Goal: Transaction & Acquisition: Obtain resource

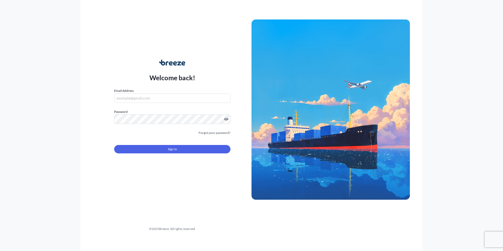
type input "[EMAIL_ADDRESS][DOMAIN_NAME]"
click at [186, 147] on button "Sign In" at bounding box center [172, 149] width 116 height 8
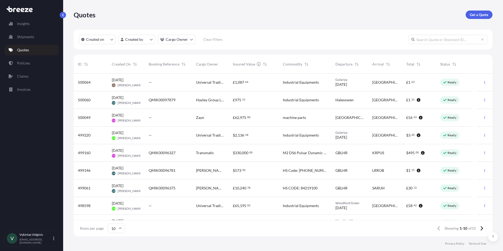
scroll to position [4, 4]
click at [472, 16] on p "Get a Quote" at bounding box center [479, 14] width 18 height 5
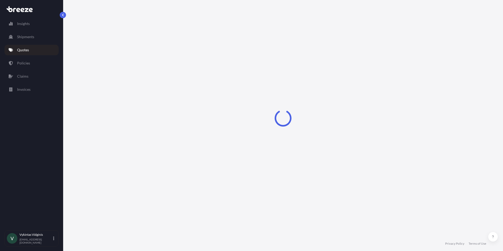
select select "Air"
select select "1"
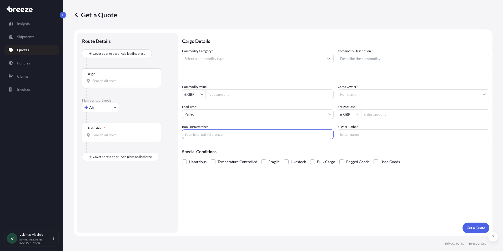
click at [239, 133] on input "Booking Reference" at bounding box center [258, 133] width 152 height 9
paste input "QMIK00098070"
type input "QMIK00098070"
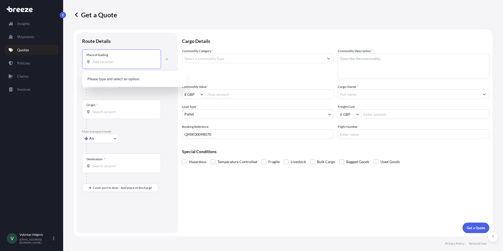
click at [111, 63] on input "Place of loading" at bounding box center [123, 61] width 62 height 5
paste input "QMIK00098070"
click at [123, 59] on div "Place of loading QMIK00098070" at bounding box center [121, 58] width 79 height 19
click at [123, 59] on input "QMIK00098070" at bounding box center [123, 61] width 62 height 5
drag, startPoint x: 123, startPoint y: 62, endPoint x: 67, endPoint y: 62, distance: 55.8
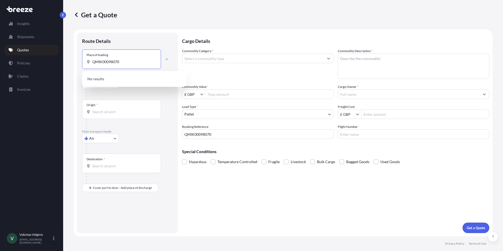
click at [67, 62] on div "Get a Quote Route Details Place of loading QMIK00098070 Road Road Rail Origin *…" at bounding box center [283, 118] width 440 height 236
paste input "[GEOGRAPHIC_DATA]"
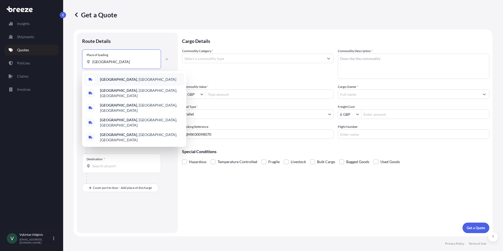
click at [139, 78] on div "[GEOGRAPHIC_DATA] , [GEOGRAPHIC_DATA]" at bounding box center [134, 79] width 100 height 13
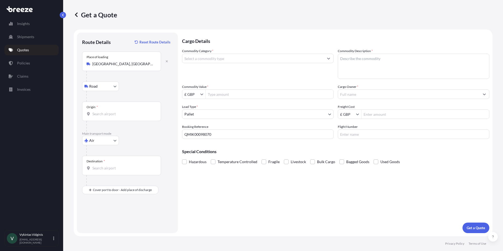
type input "[GEOGRAPHIC_DATA], [GEOGRAPHIC_DATA], [GEOGRAPHIC_DATA], [GEOGRAPHIC_DATA]"
click at [121, 113] on input "Origin *" at bounding box center [123, 113] width 62 height 5
paste input "Grangemouth"
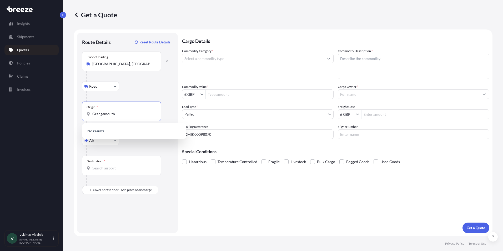
type input "Grangemouth"
click at [118, 150] on div at bounding box center [129, 150] width 86 height 11
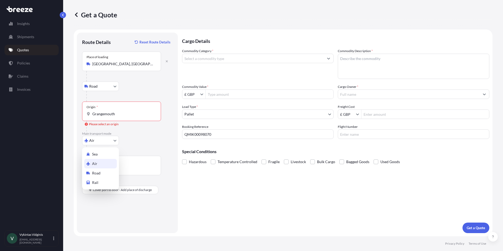
click at [115, 142] on body "0 options available. Insights Shipments Quotes Policies Claims Invoices V Vykin…" at bounding box center [251, 125] width 503 height 251
click at [109, 157] on div "Sea" at bounding box center [100, 153] width 33 height 9
select select "Sea"
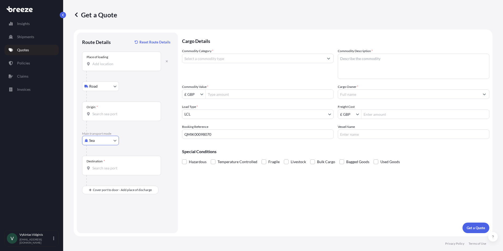
click at [116, 115] on input "Origin *" at bounding box center [123, 113] width 62 height 5
paste input "Grangemouth"
type input "GBGRG - [GEOGRAPHIC_DATA], [GEOGRAPHIC_DATA]"
click at [94, 166] on input "Destination *" at bounding box center [123, 167] width 62 height 5
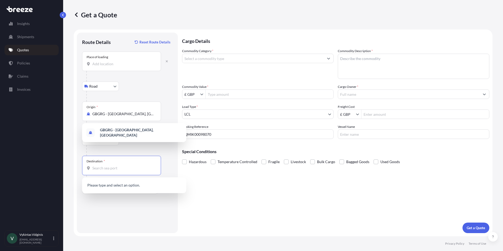
paste input "Dammam"
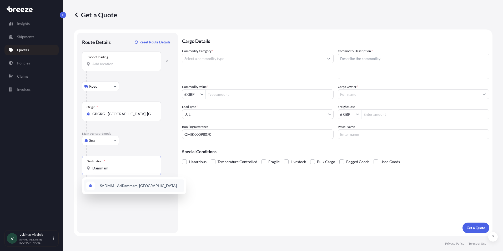
click at [118, 185] on span "SADMM - Ad [GEOGRAPHIC_DATA] , [GEOGRAPHIC_DATA]" at bounding box center [138, 185] width 77 height 5
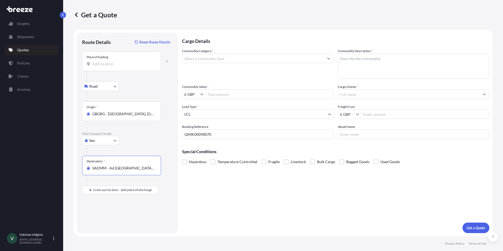
type input "SADMM - Ad [GEOGRAPHIC_DATA], [GEOGRAPHIC_DATA]"
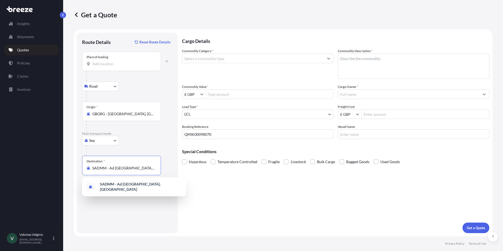
click at [230, 58] on input "Commodity Category *" at bounding box center [253, 58] width 142 height 9
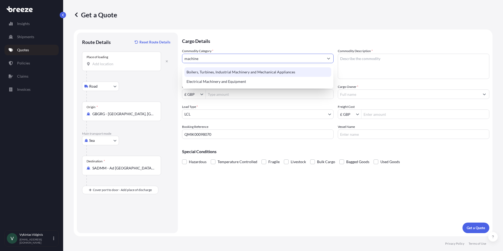
click at [255, 71] on div "Boilers, Turbines, Industrial Machinery and Mechanical Appliances" at bounding box center [257, 71] width 147 height 9
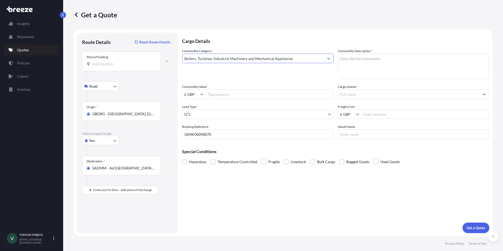
type input "Boilers, Turbines, Industrial Machinery and Mechanical Appliances"
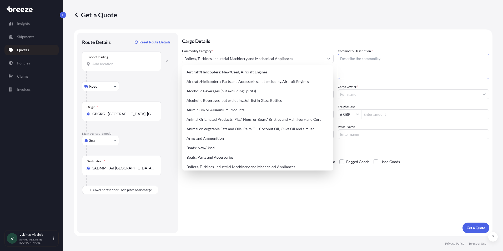
click at [354, 59] on textarea "Commodity Description *" at bounding box center [414, 66] width 152 height 25
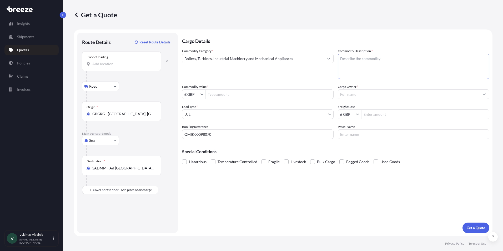
paste textarea "84798997"
type textarea "84798997"
click at [198, 96] on input "£ GBP" at bounding box center [191, 93] width 18 height 9
click at [196, 124] on div "$ USD" at bounding box center [193, 125] width 21 height 9
type input "$ USD"
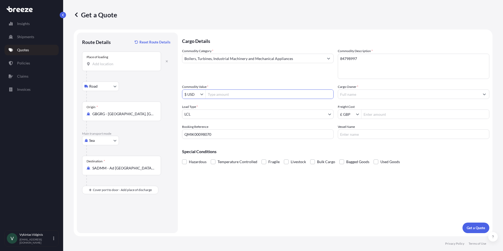
click at [218, 97] on input "Commodity Value *" at bounding box center [270, 93] width 128 height 9
click at [216, 94] on input "35000" at bounding box center [270, 93] width 128 height 9
click at [219, 94] on input "35000" at bounding box center [270, 93] width 128 height 9
type input "350,000"
click at [218, 112] on body "350,000 Insights Shipments Quotes Policies Claims Invoices V Vykintas Vidginis …" at bounding box center [251, 125] width 503 height 251
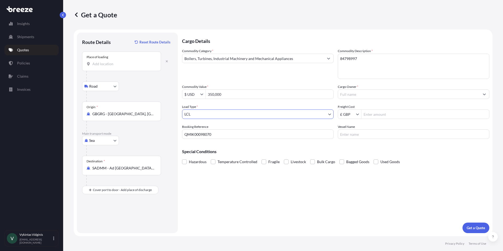
click at [214, 111] on body "350,000 Insights Shipments Quotes Policies Claims Invoices V Vykintas Vidginis …" at bounding box center [251, 125] width 503 height 251
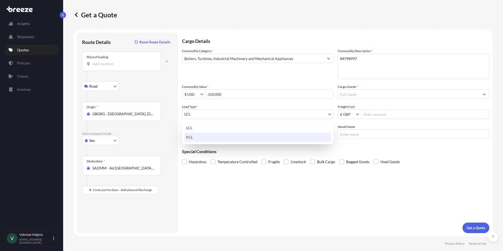
click at [209, 137] on div "FCL" at bounding box center [257, 137] width 147 height 9
select select "2"
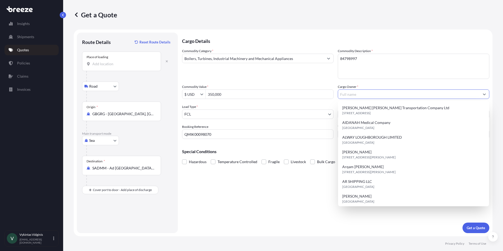
click at [348, 94] on input "Cargo Owner *" at bounding box center [409, 93] width 142 height 9
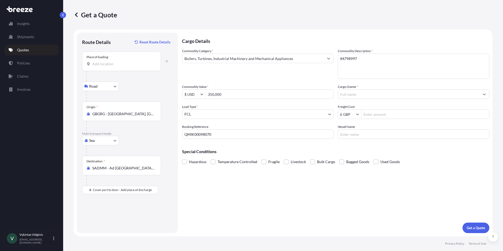
click at [352, 94] on input "Cargo Owner *" at bounding box center [409, 93] width 142 height 9
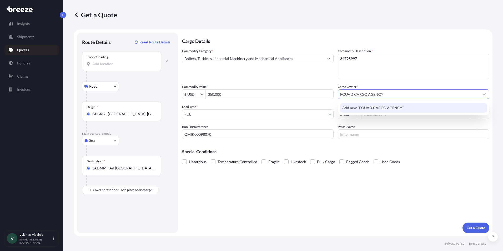
type input "FOUAD CARGO AGENCY"
click at [334, 193] on div "Cargo Details Commodity Category * Boilers, Turbines, Industrial Machinery and …" at bounding box center [335, 133] width 307 height 200
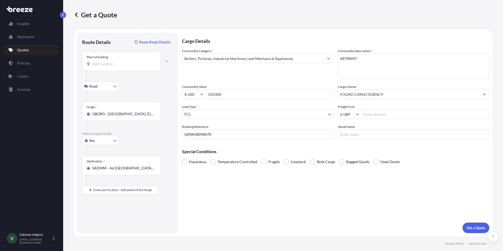
click at [378, 114] on input "Freight Cost" at bounding box center [425, 113] width 128 height 9
type input "1,940.04"
click at [326, 202] on div "Cargo Details Commodity Category * Boilers, Turbines, Industrial Machinery and …" at bounding box center [335, 133] width 307 height 200
click at [472, 228] on p "Get a Quote" at bounding box center [476, 227] width 18 height 5
click at [109, 62] on input "Place of loading Please select a place of loading" at bounding box center [123, 63] width 62 height 5
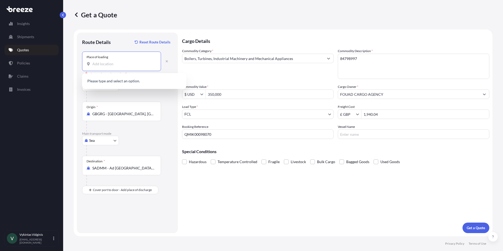
paste input "[GEOGRAPHIC_DATA]"
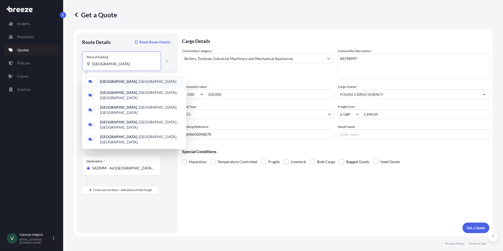
click at [117, 82] on span "[GEOGRAPHIC_DATA] , [GEOGRAPHIC_DATA]" at bounding box center [138, 81] width 76 height 5
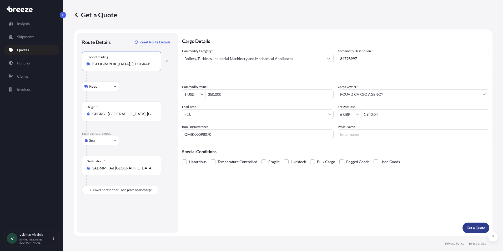
type input "[GEOGRAPHIC_DATA], [GEOGRAPHIC_DATA]"
click at [471, 227] on p "Get a Quote" at bounding box center [476, 227] width 18 height 5
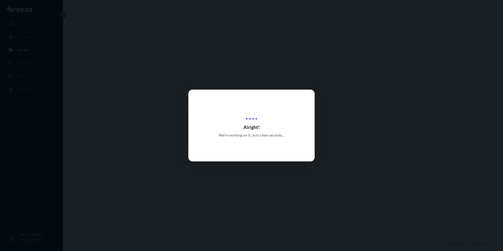
select select "Road"
select select "Sea"
select select "2"
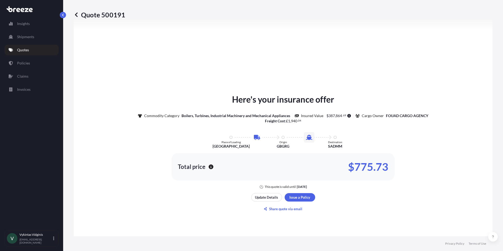
scroll to position [206, 0]
drag, startPoint x: 354, startPoint y: 165, endPoint x: 388, endPoint y: 164, distance: 33.7
click at [388, 164] on div "Total price $775.73" at bounding box center [283, 166] width 223 height 27
copy p "775.73"
